Goal: Task Accomplishment & Management: Manage account settings

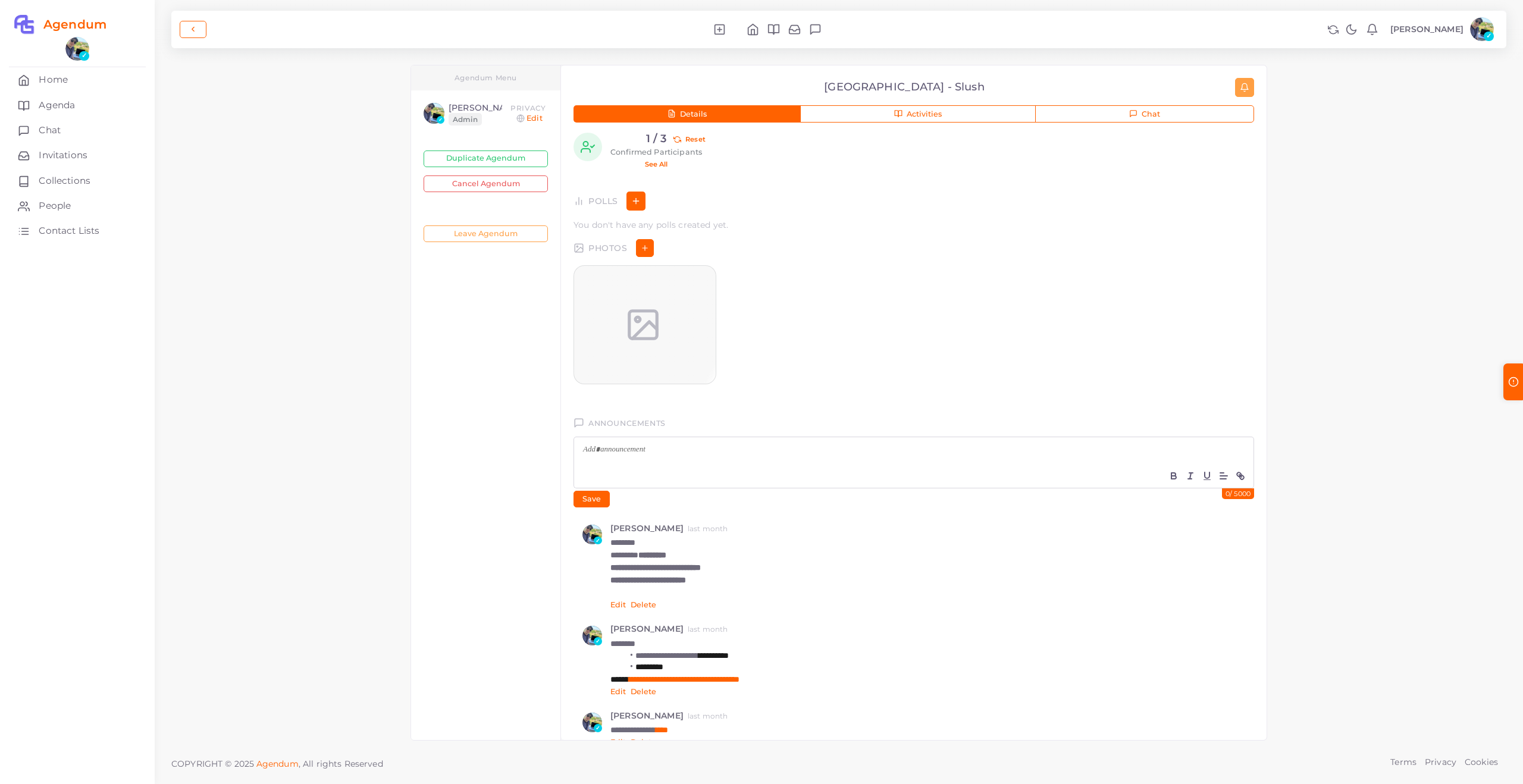
scroll to position [731, 0]
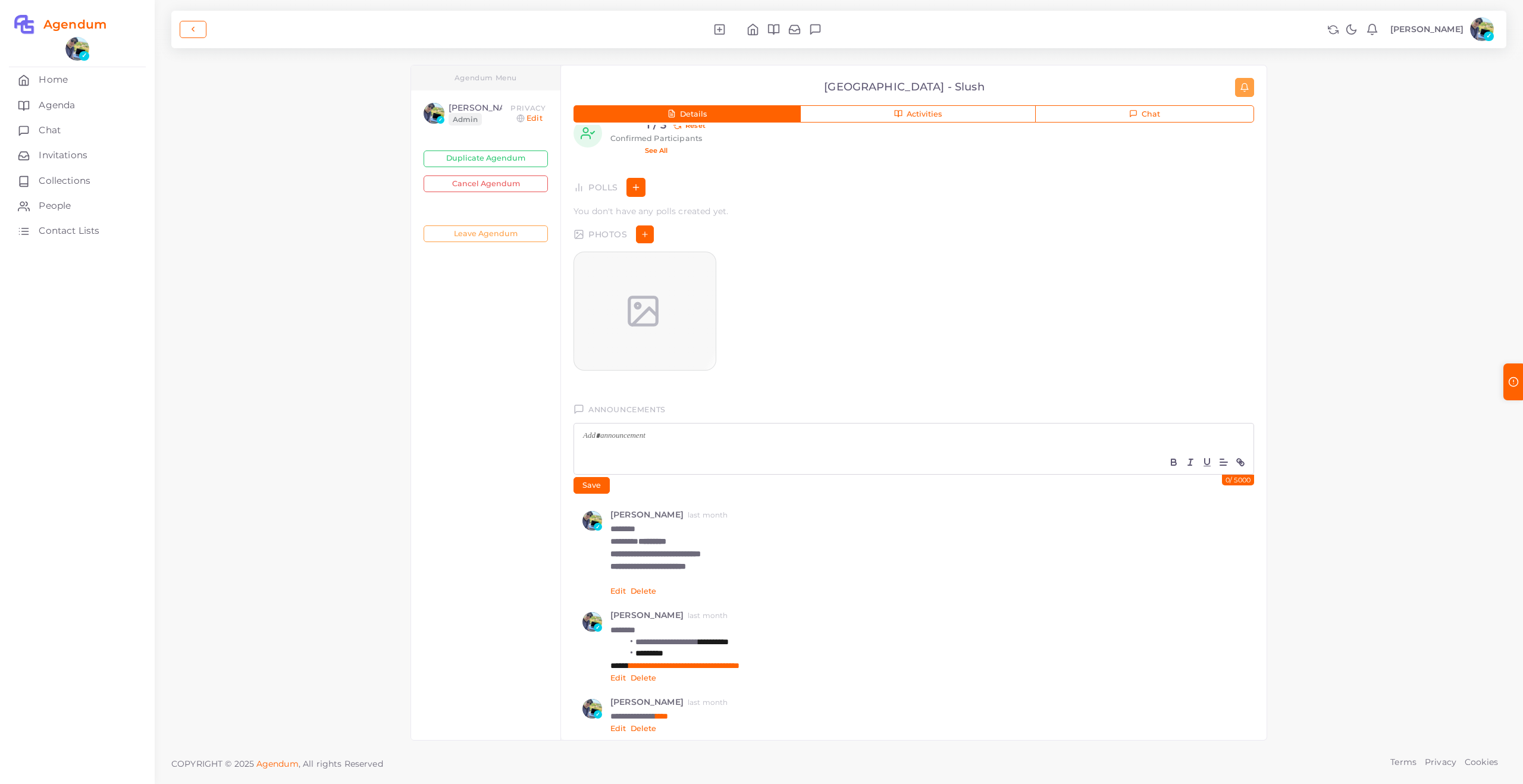
click at [712, 535] on p "******** *********" at bounding box center [928, 541] width 635 height 13
click at [686, 566] on strong "**********" at bounding box center [649, 566] width 76 height 8
copy strong "******"
click at [686, 568] on strong "**********" at bounding box center [649, 566] width 76 height 8
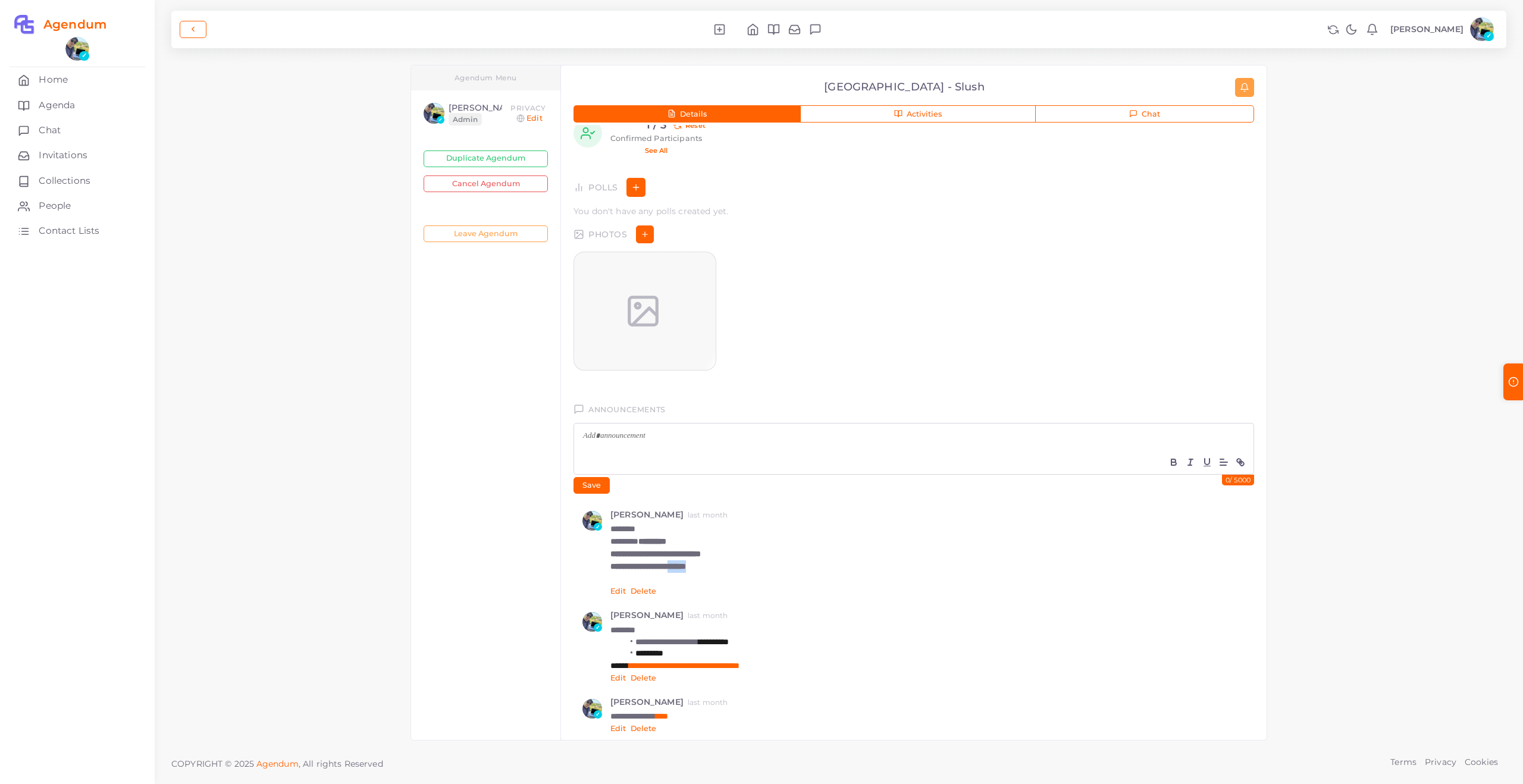
click at [686, 567] on strong "**********" at bounding box center [649, 566] width 76 height 8
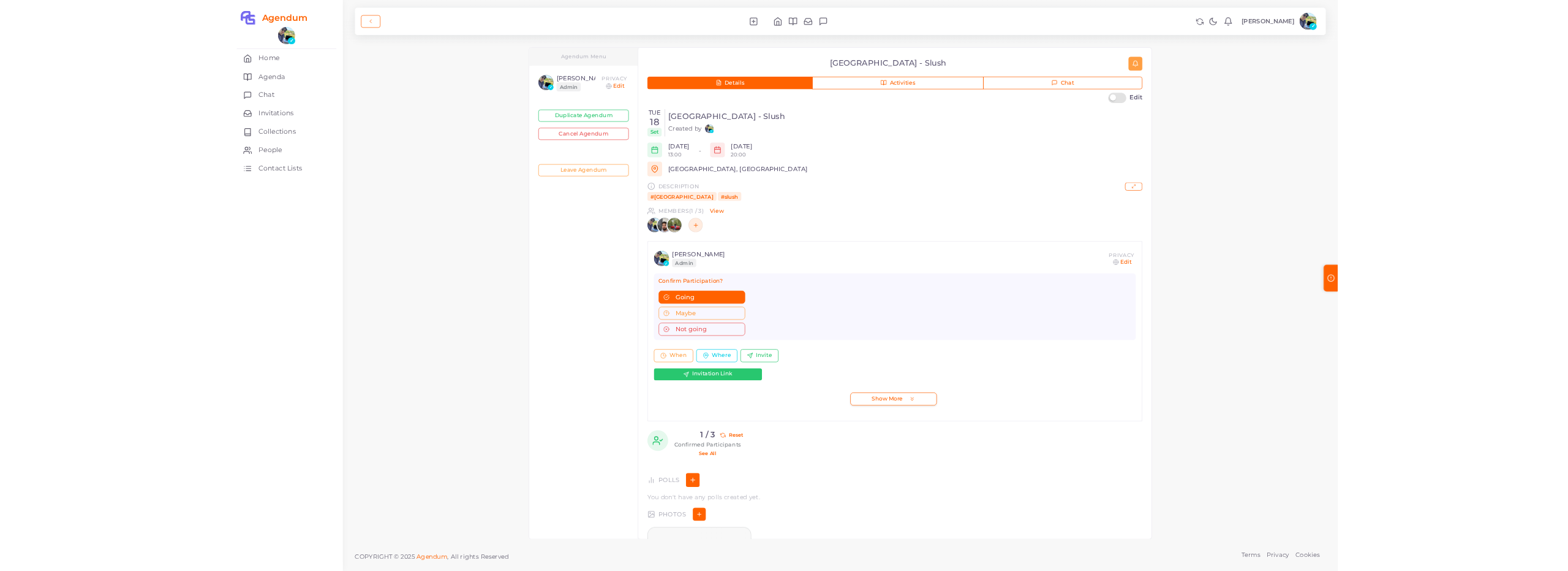
scroll to position [0, 0]
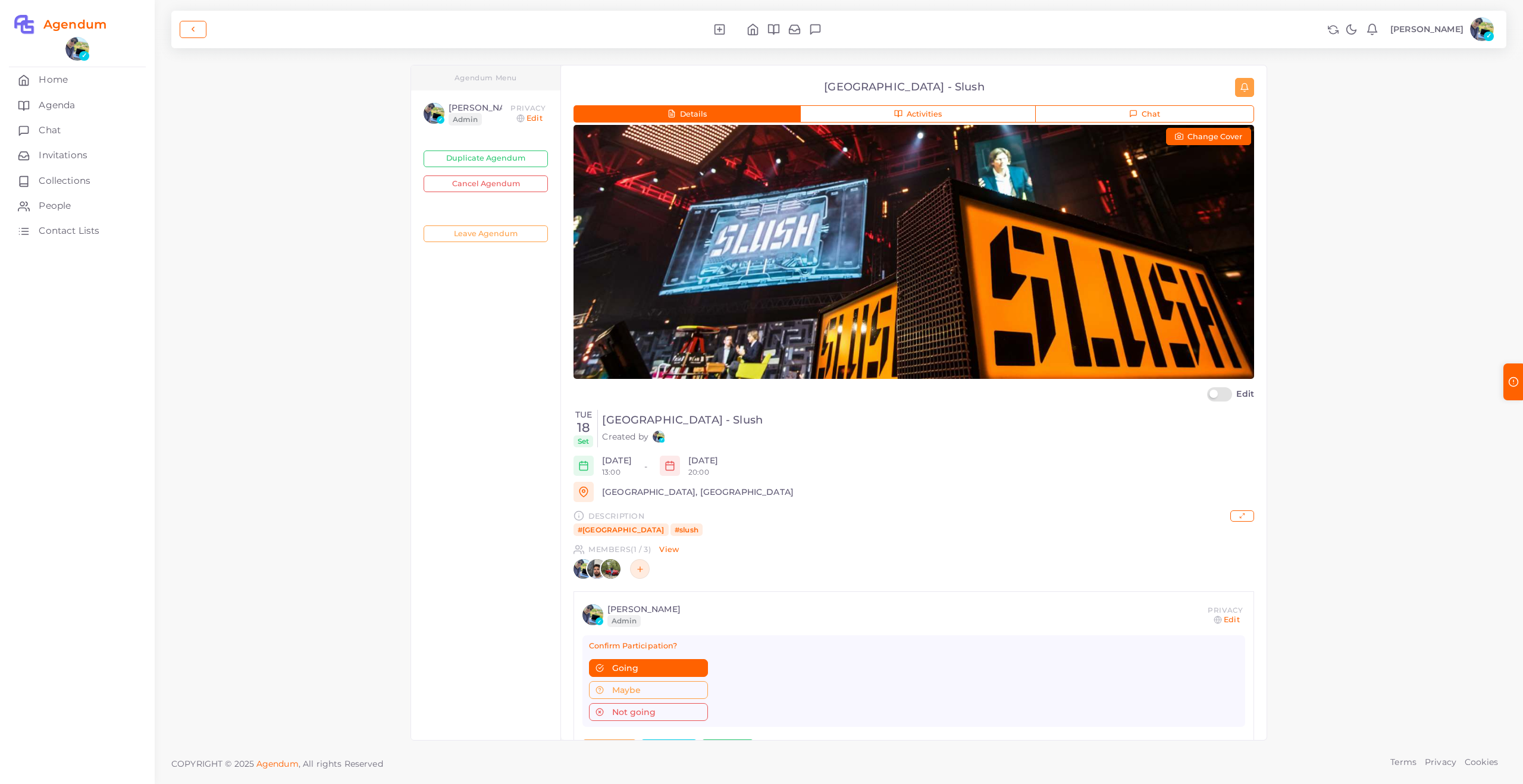
click at [336, 206] on div "**********" at bounding box center [838, 370] width 1368 height 740
click at [87, 203] on link "People" at bounding box center [77, 206] width 137 height 25
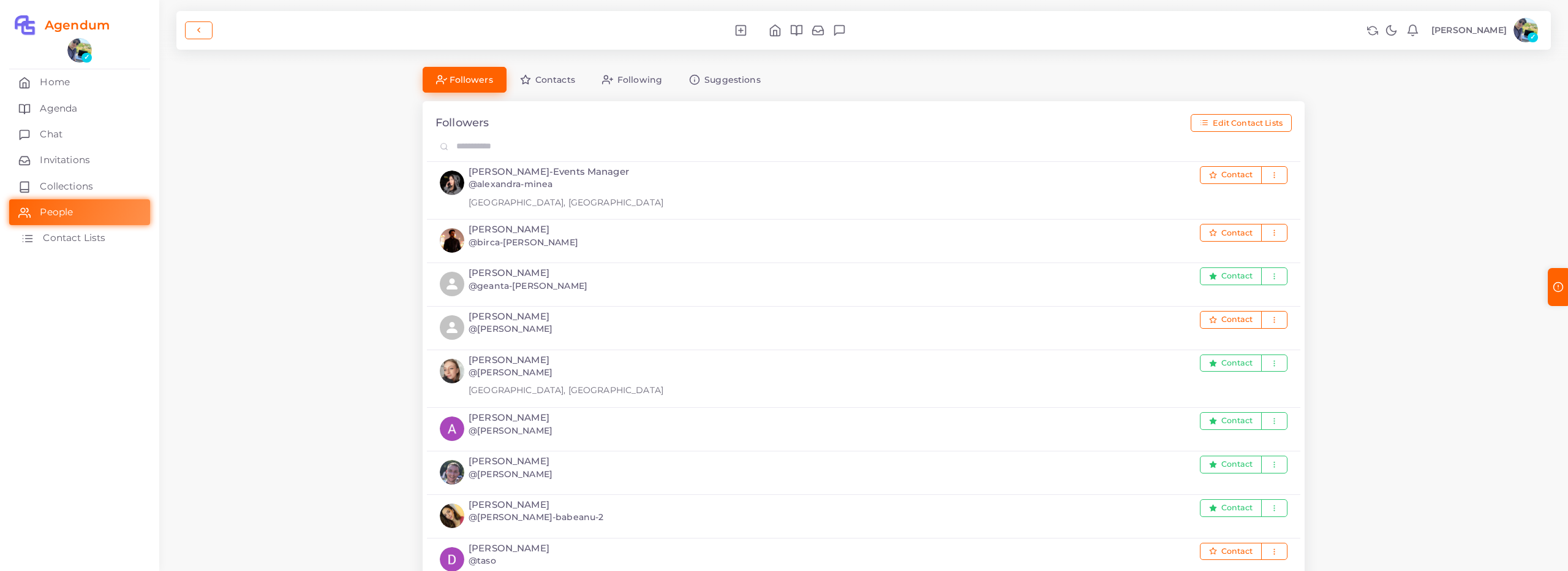
click at [92, 240] on span "Contact Lists" at bounding box center [73, 237] width 62 height 14
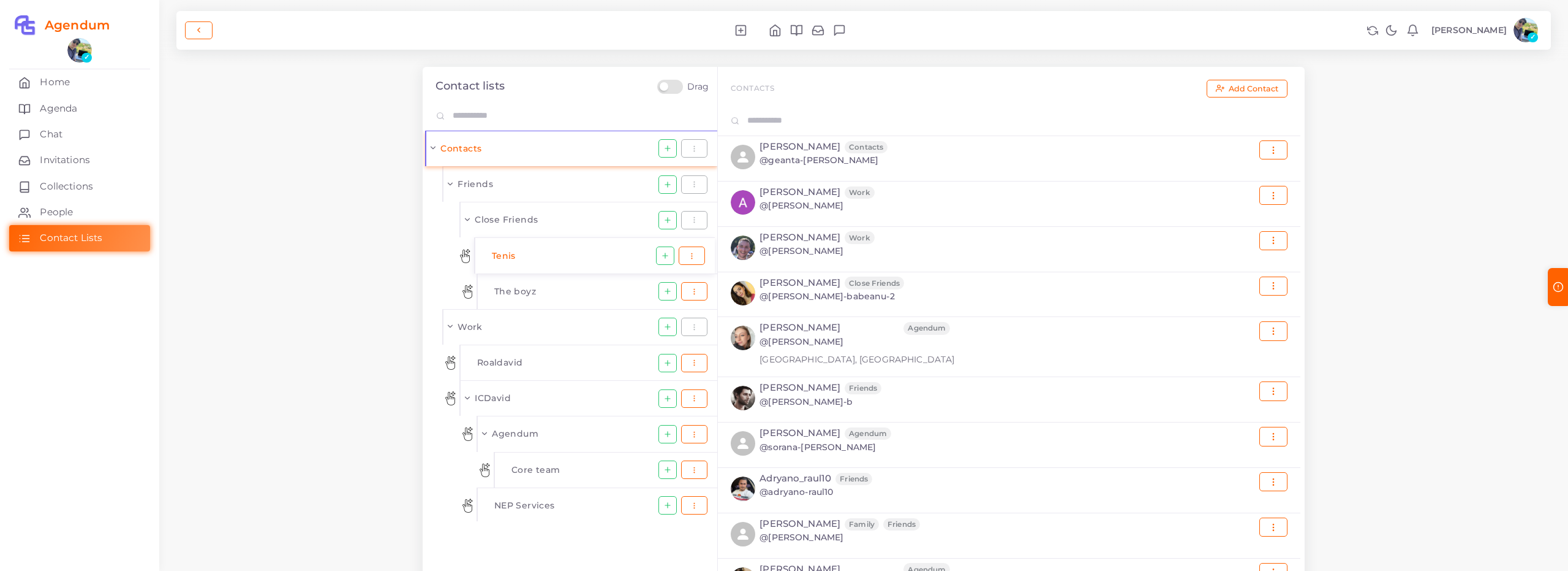
click at [552, 251] on li "Tenis" at bounding box center [571, 256] width 170 height 28
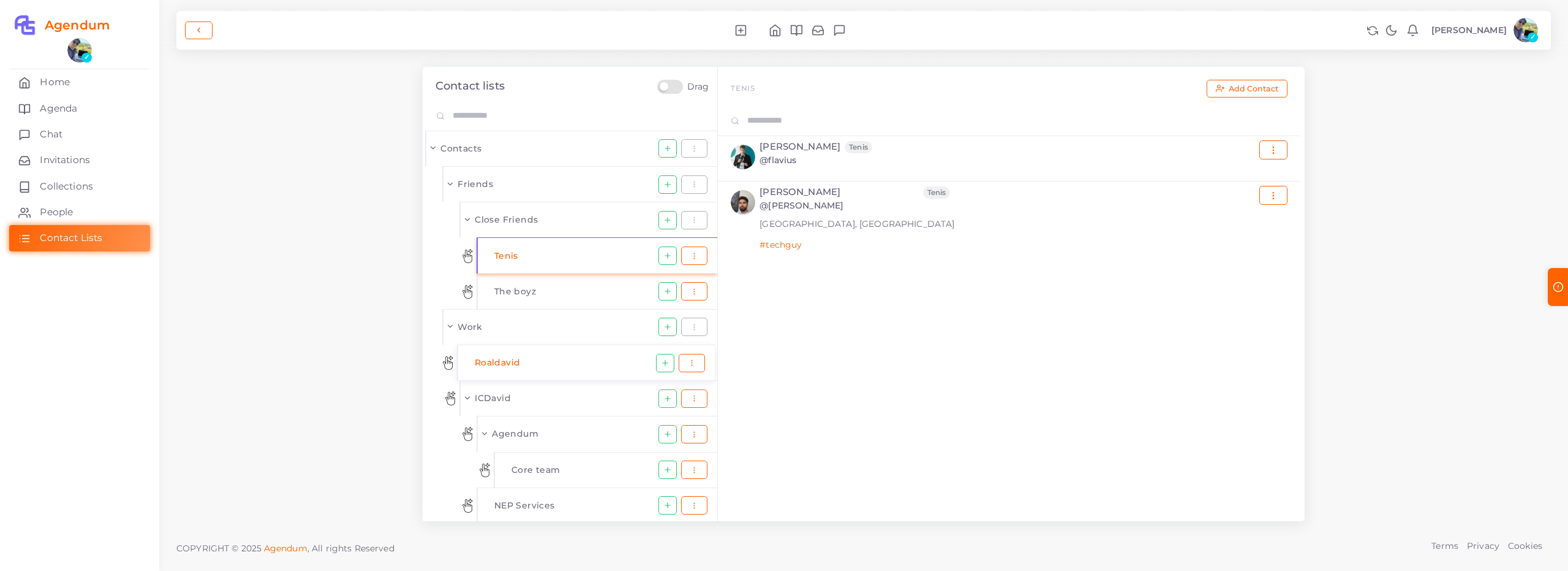
click at [534, 353] on li "Roaldavid" at bounding box center [561, 362] width 187 height 28
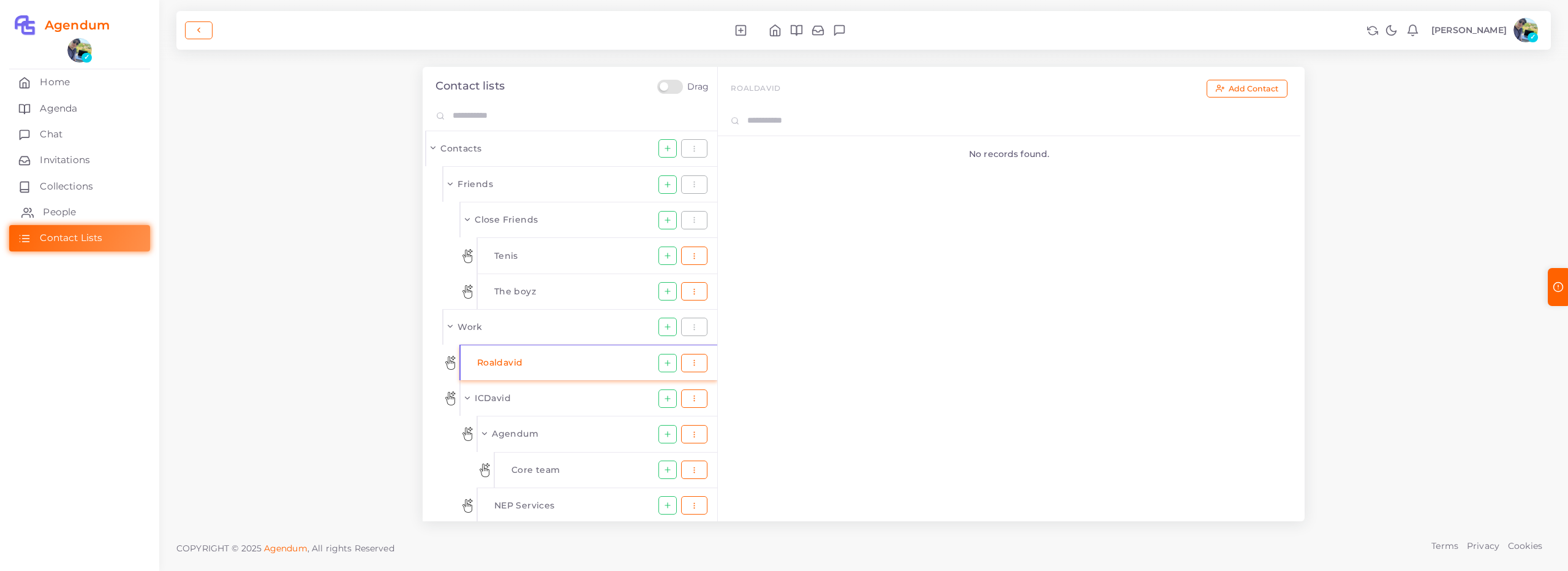
click at [86, 212] on link "People" at bounding box center [80, 212] width 141 height 26
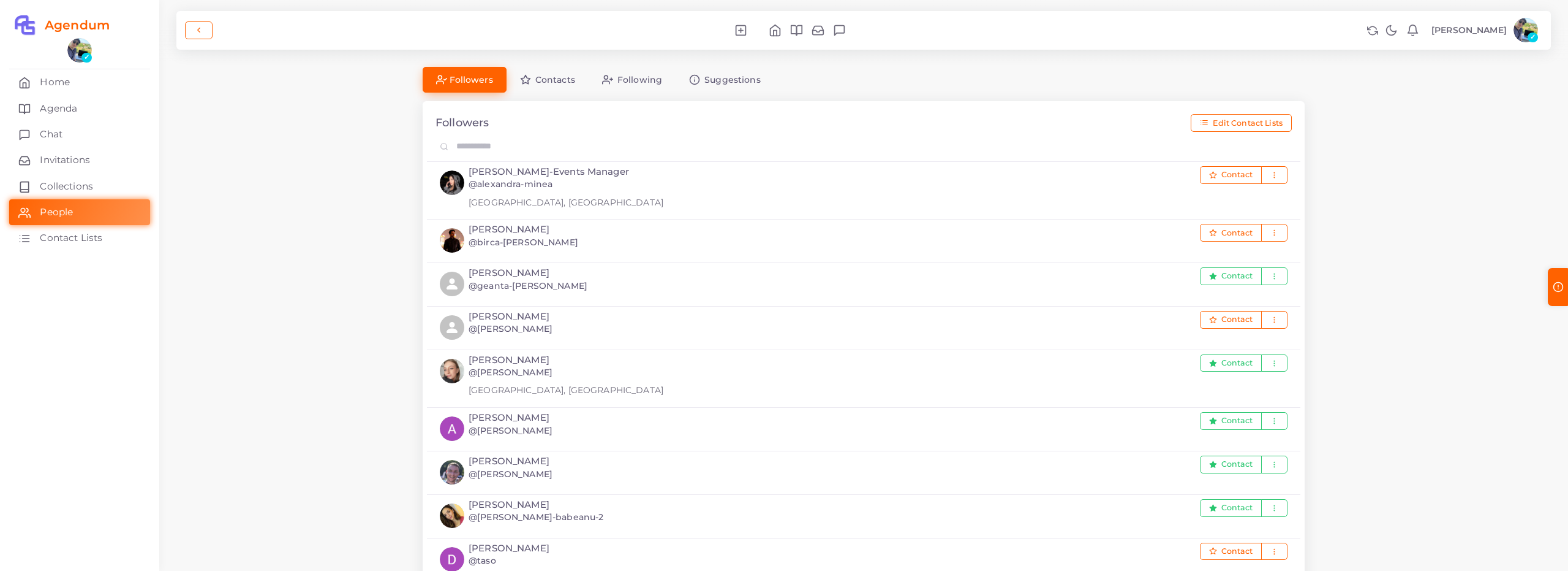
click at [555, 83] on span "Contacts" at bounding box center [555, 79] width 40 height 8
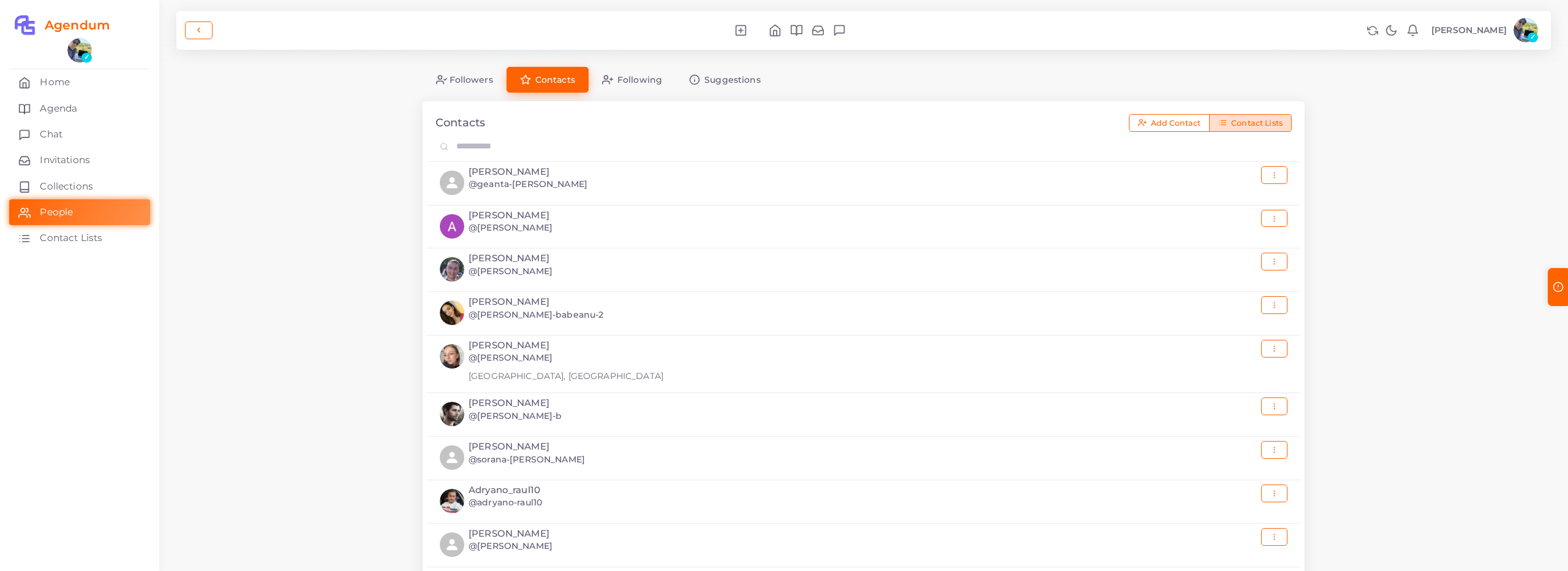
click at [1248, 124] on span "Contact Lists" at bounding box center [1257, 123] width 52 height 8
click at [1193, 128] on button "Add Contact" at bounding box center [1169, 123] width 81 height 19
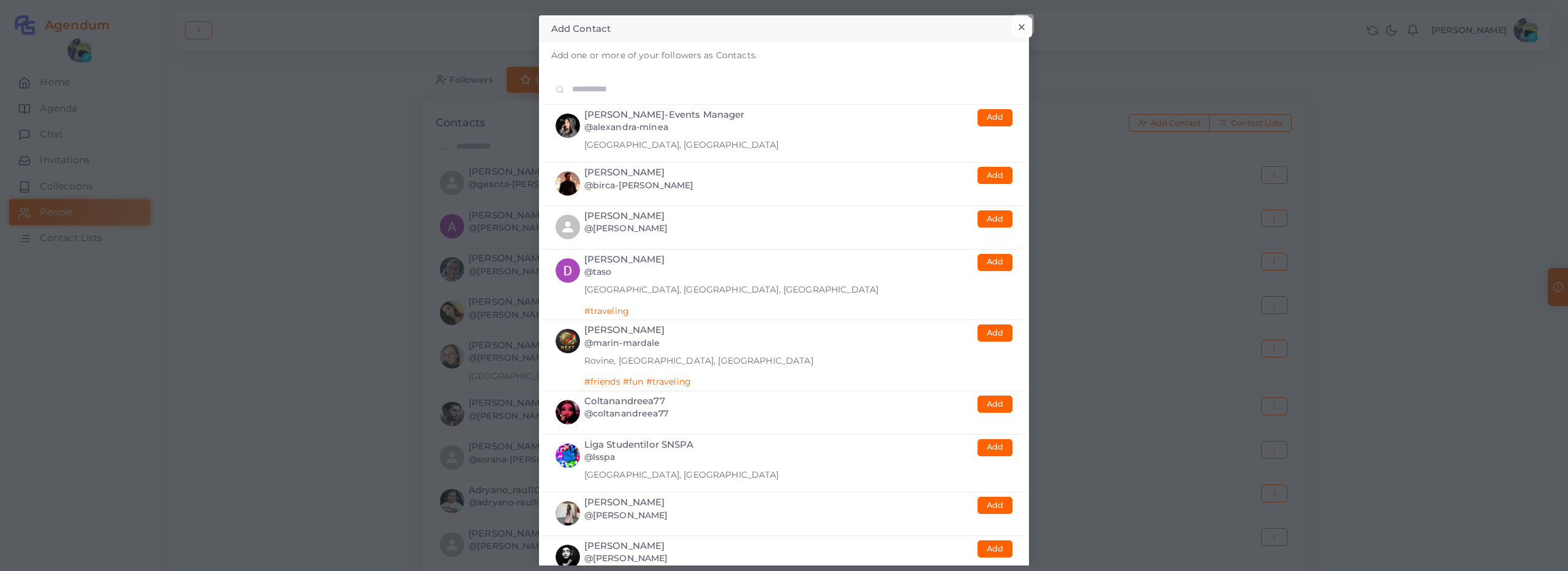
click at [1028, 25] on button "×" at bounding box center [1022, 28] width 20 height 20
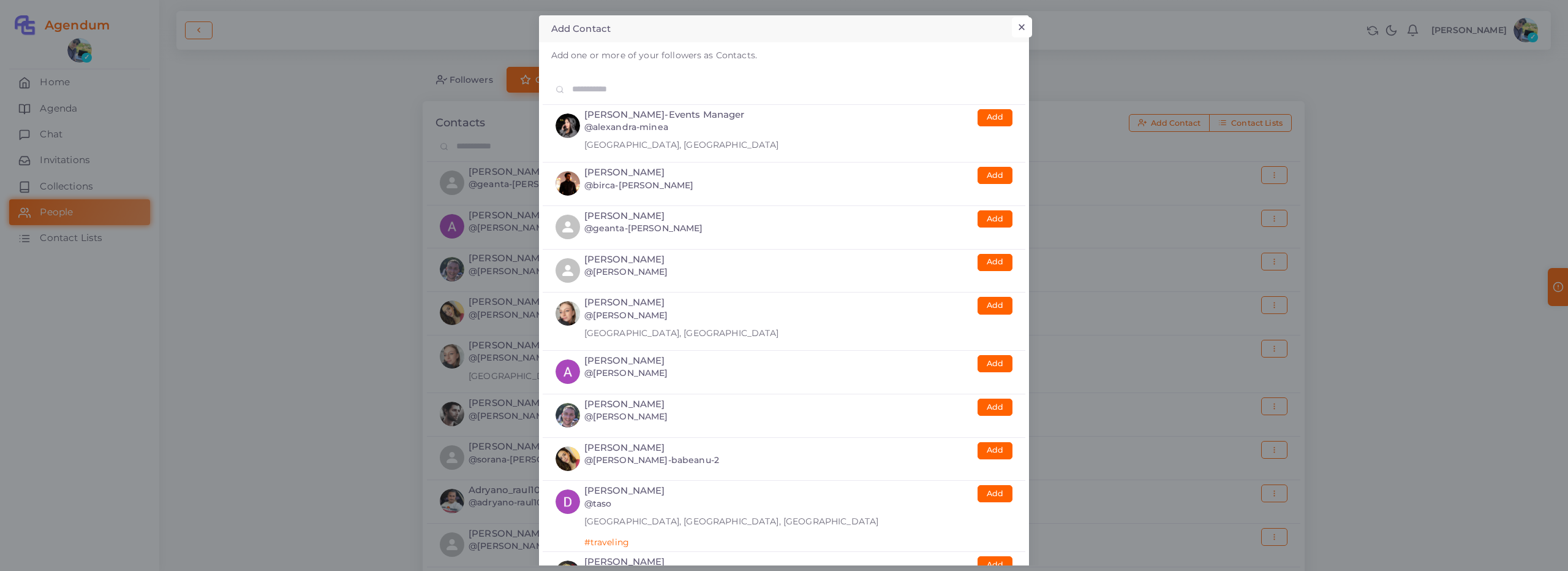
click at [1024, 28] on button "×" at bounding box center [1022, 28] width 20 height 20
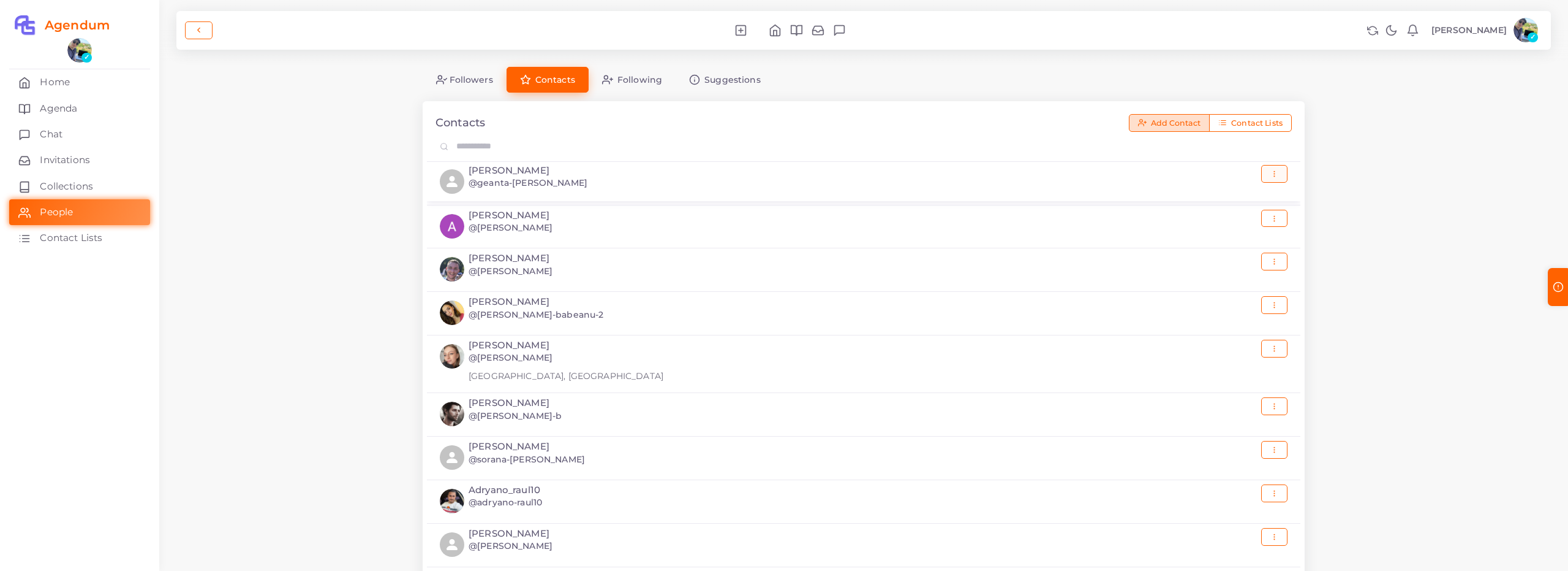
click at [1266, 171] on button "button" at bounding box center [1274, 173] width 26 height 18
click at [1238, 206] on link "Edit Contact" at bounding box center [1229, 202] width 120 height 20
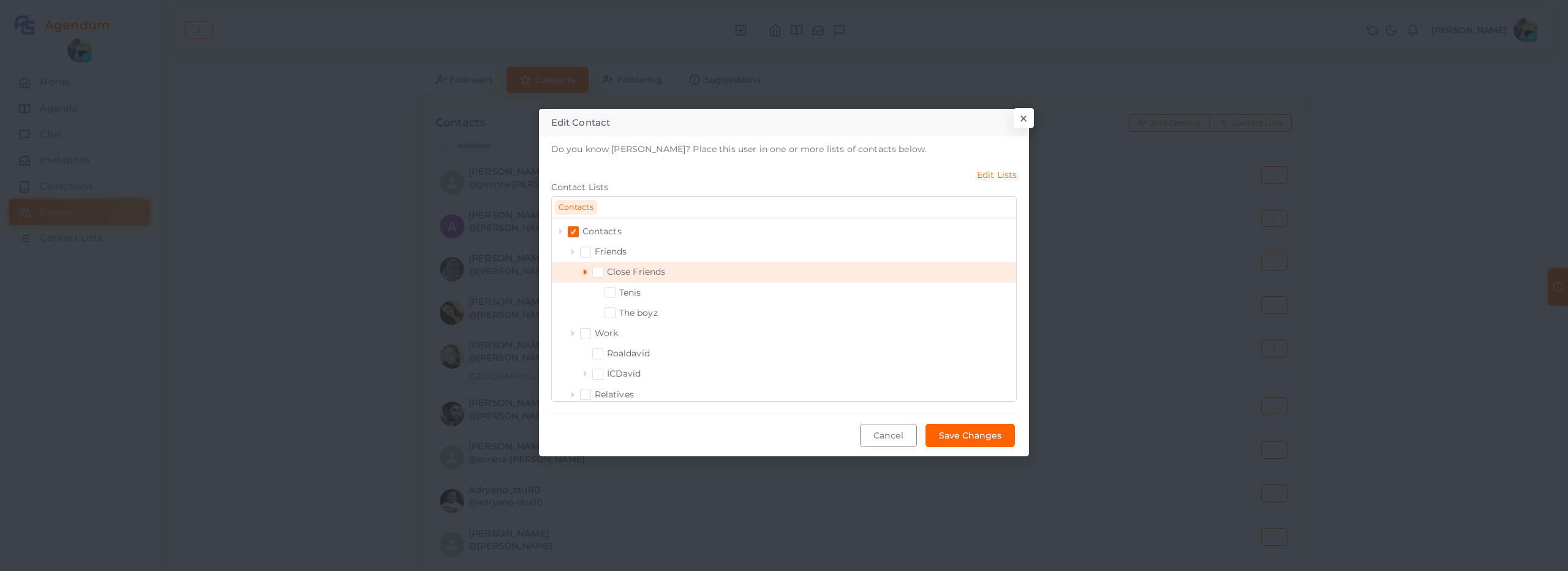
click at [584, 269] on icon at bounding box center [585, 272] width 6 height 6
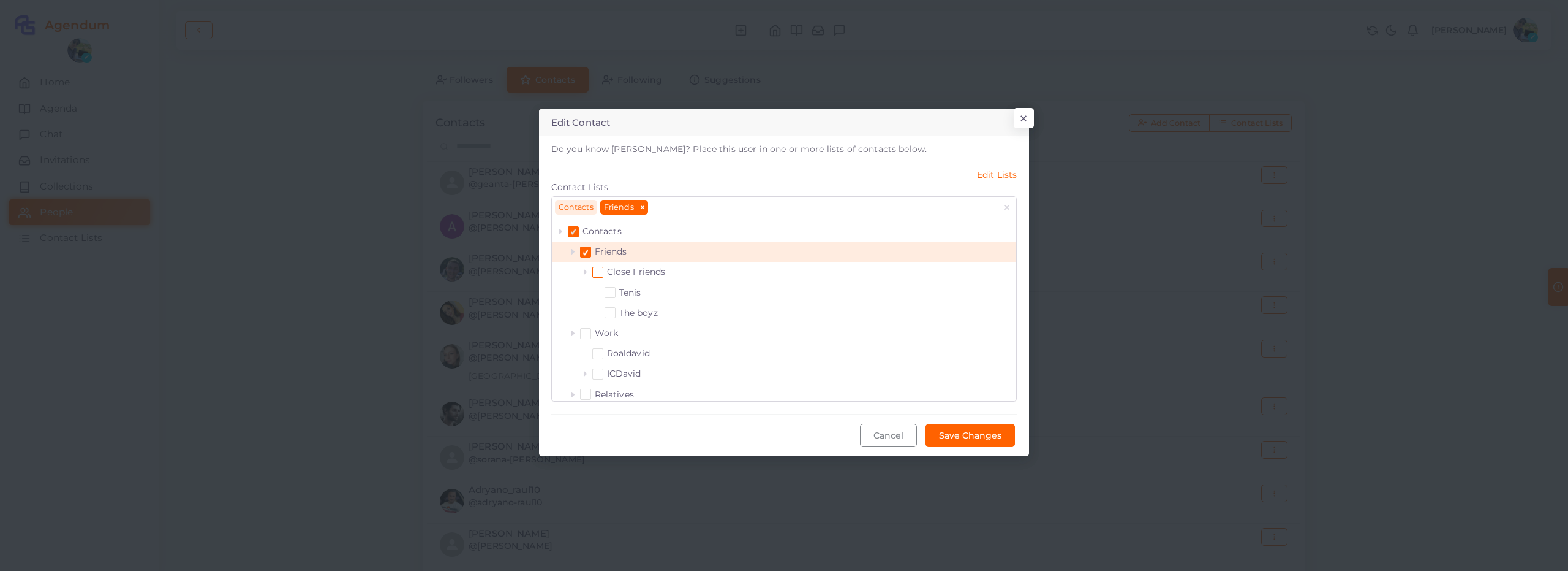
drag, startPoint x: 588, startPoint y: 251, endPoint x: 646, endPoint y: 273, distance: 62.0
click at [588, 251] on span at bounding box center [585, 252] width 11 height 11
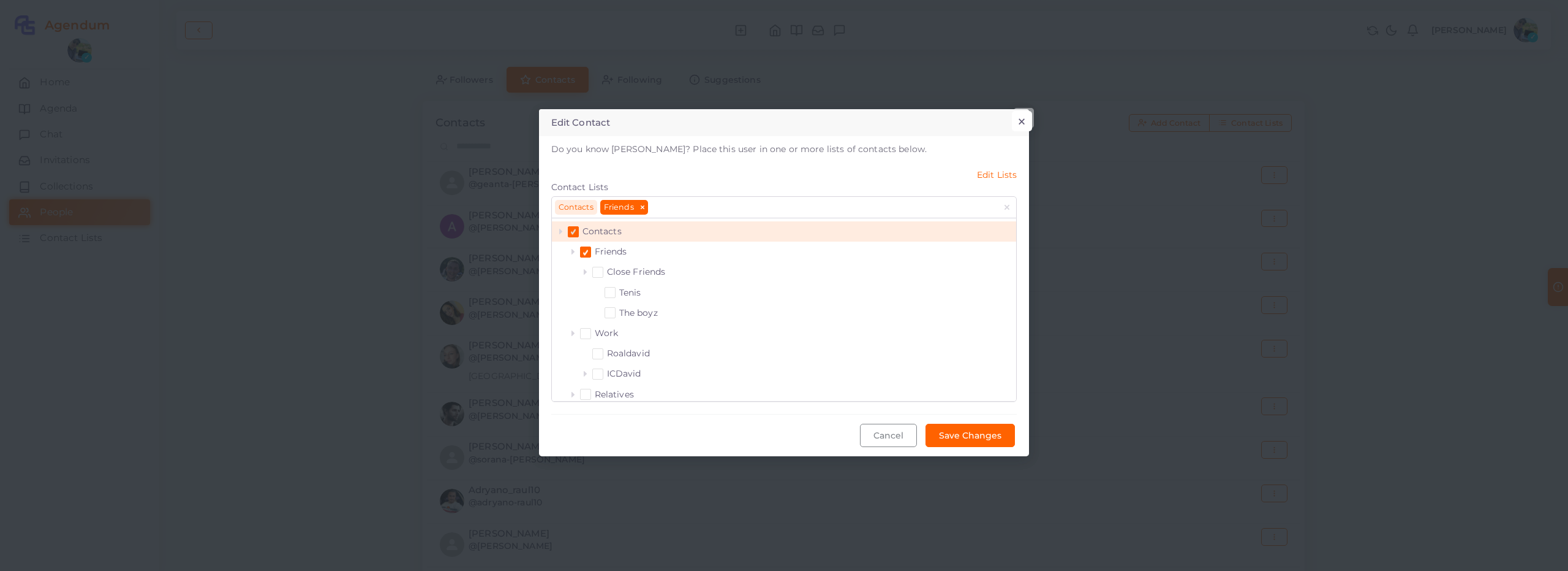
click at [1023, 115] on button "×" at bounding box center [1022, 121] width 20 height 20
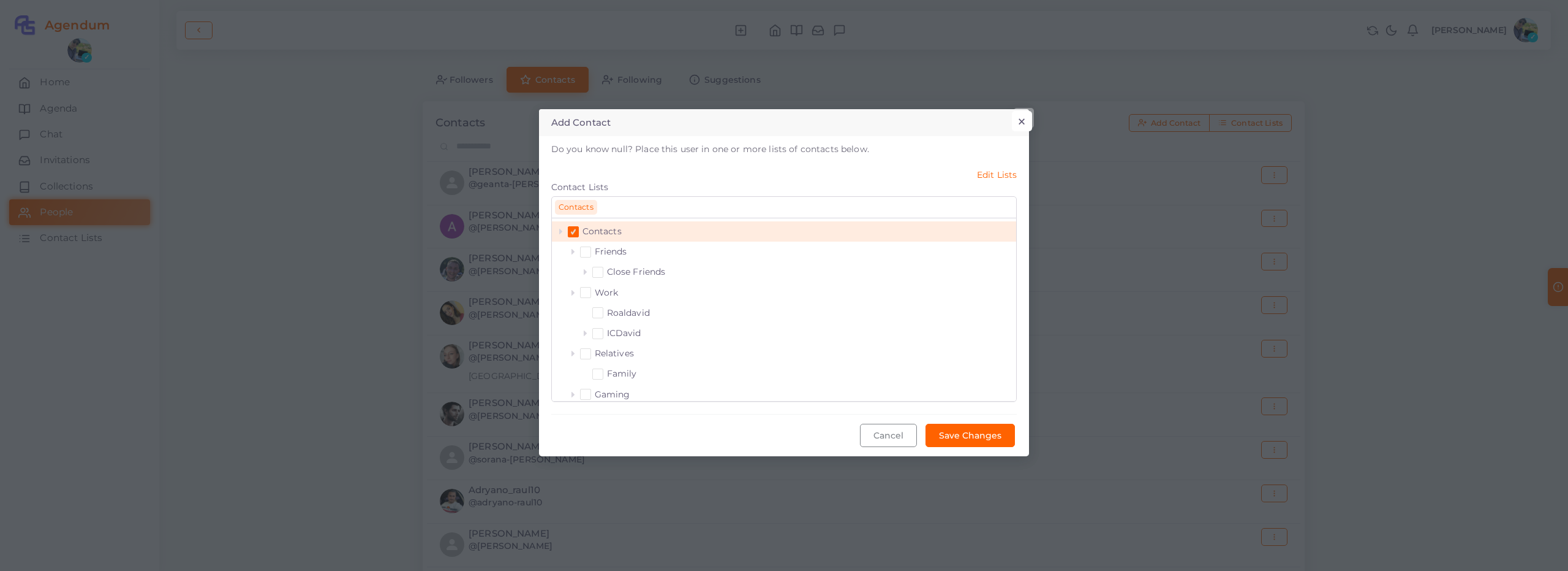
click at [1023, 119] on button "×" at bounding box center [1022, 121] width 20 height 20
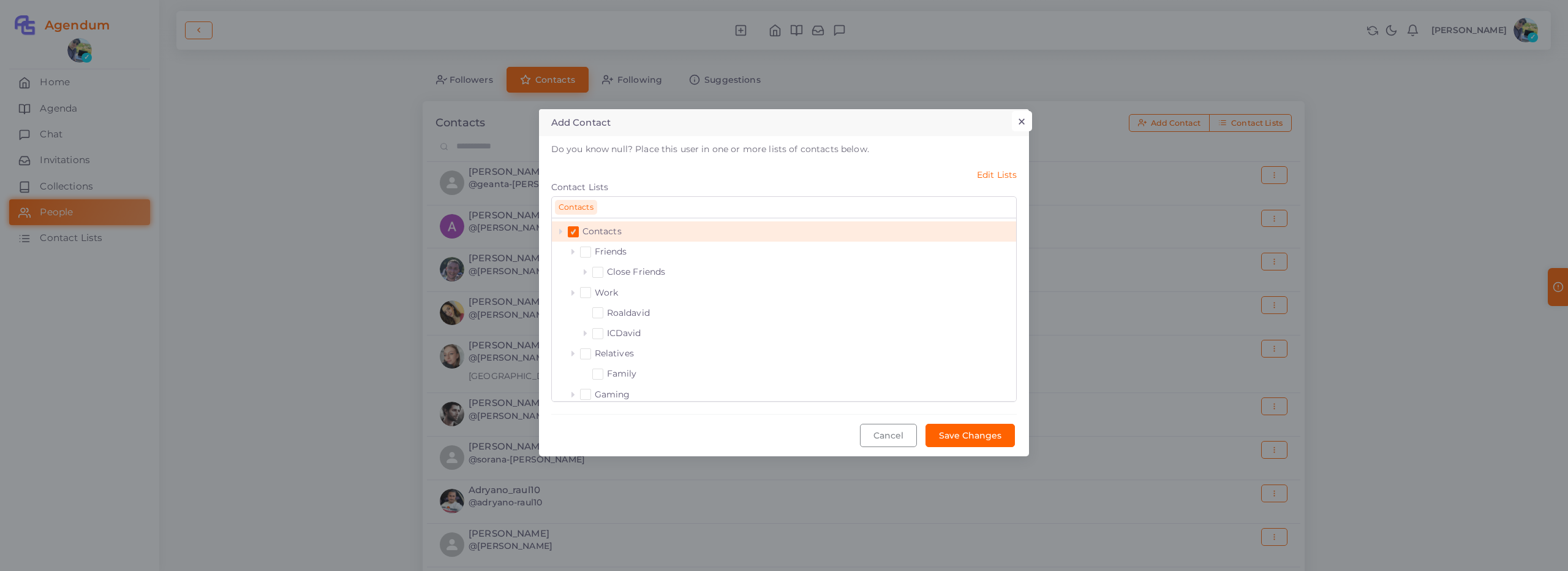
click at [1023, 115] on button "×" at bounding box center [1022, 121] width 20 height 20
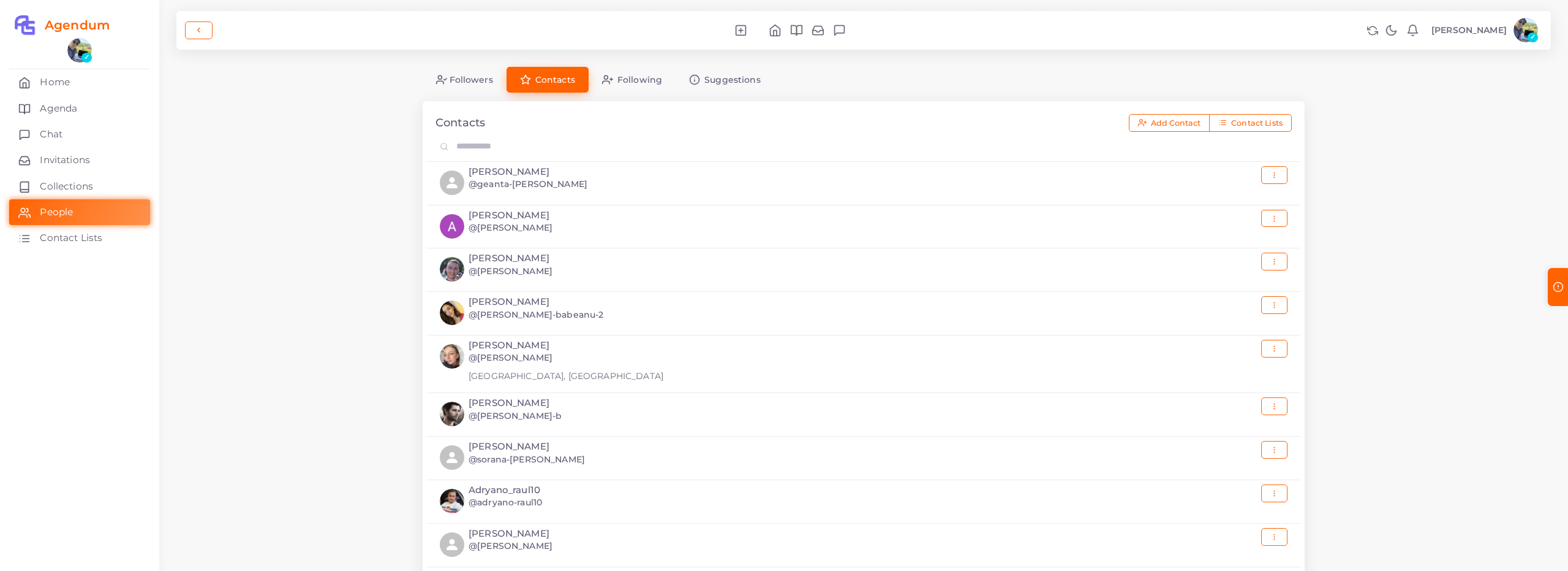
click at [1368, 220] on div "Followers Contacts Following Suggestions Contacts Add Contact Contact Lists Gea…" at bounding box center [863, 415] width 1409 height 831
click at [1428, 161] on div "Followers Contacts Following Suggestions Contacts Add Contact Contact Lists Gea…" at bounding box center [863, 415] width 1409 height 831
click at [1278, 175] on button "button" at bounding box center [1274, 173] width 26 height 18
click at [1354, 168] on div "Followers Contacts Following Suggestions Contacts Add Contact Contact Lists Gea…" at bounding box center [863, 415] width 1409 height 831
click at [1275, 177] on icon "button" at bounding box center [1274, 173] width 8 height 8
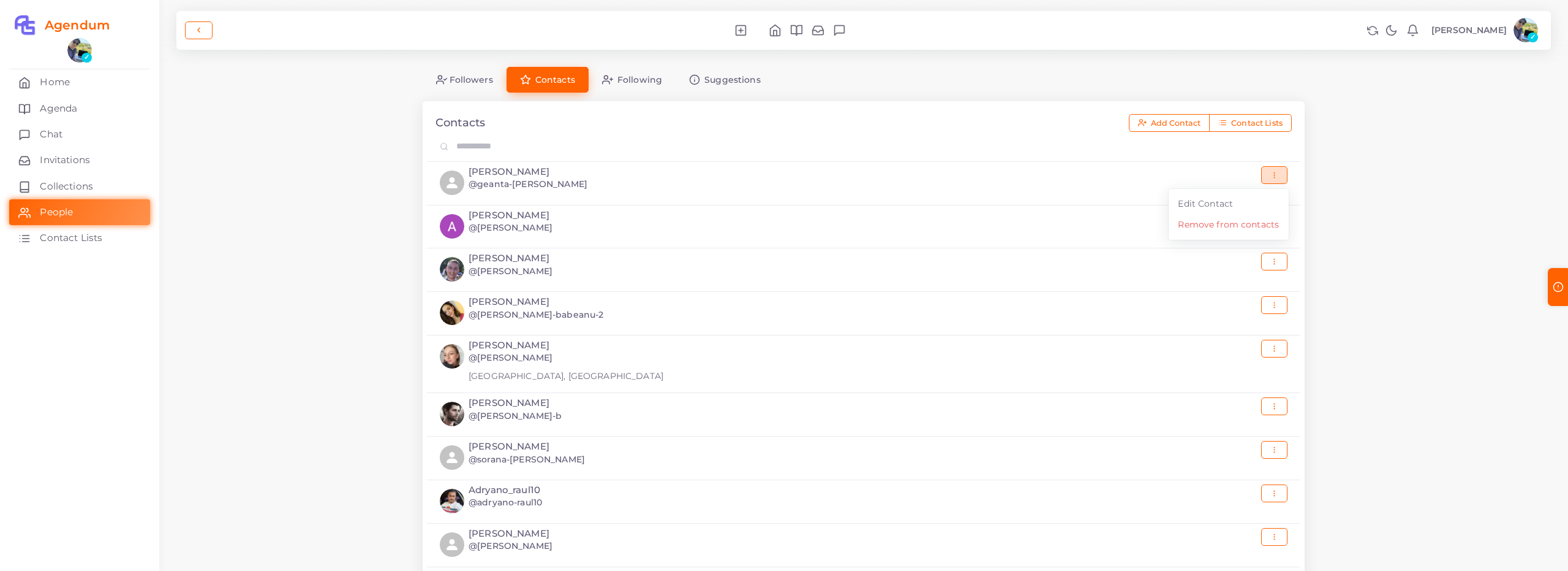
drag, startPoint x: 1367, startPoint y: 155, endPoint x: 705, endPoint y: 136, distance: 662.3
click at [1348, 152] on div "Followers Contacts Following Suggestions Contacts Add Contact Contact Lists Gea…" at bounding box center [863, 415] width 1409 height 831
